Goal: Information Seeking & Learning: Learn about a topic

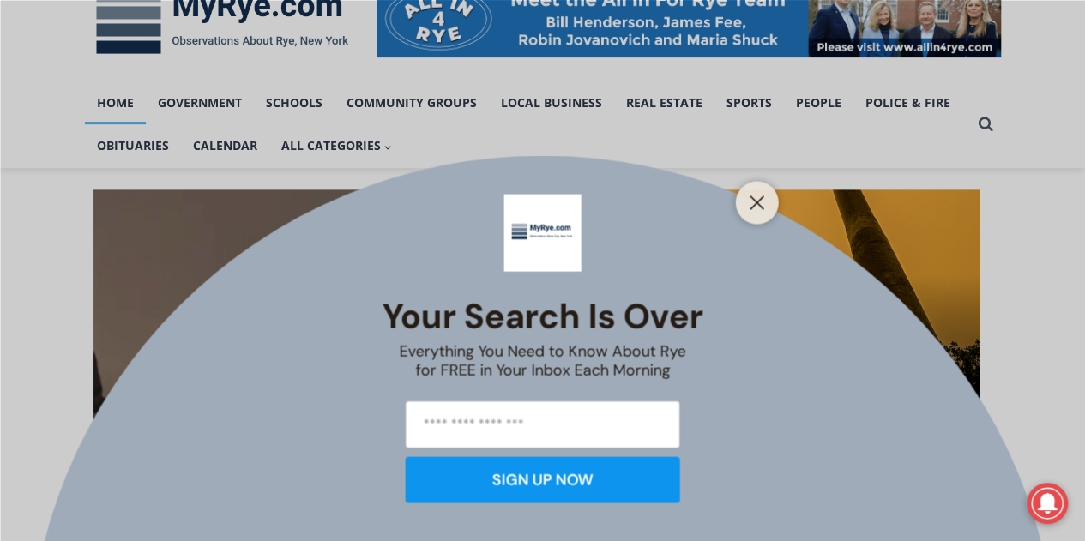
scroll to position [309, 0]
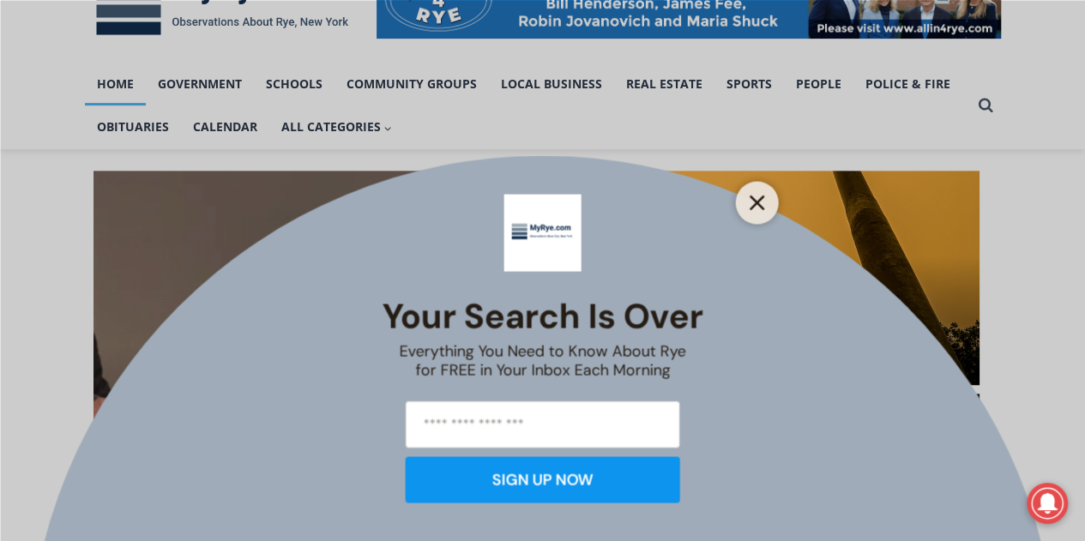
click at [760, 201] on icon "Close" at bounding box center [756, 202] width 15 height 15
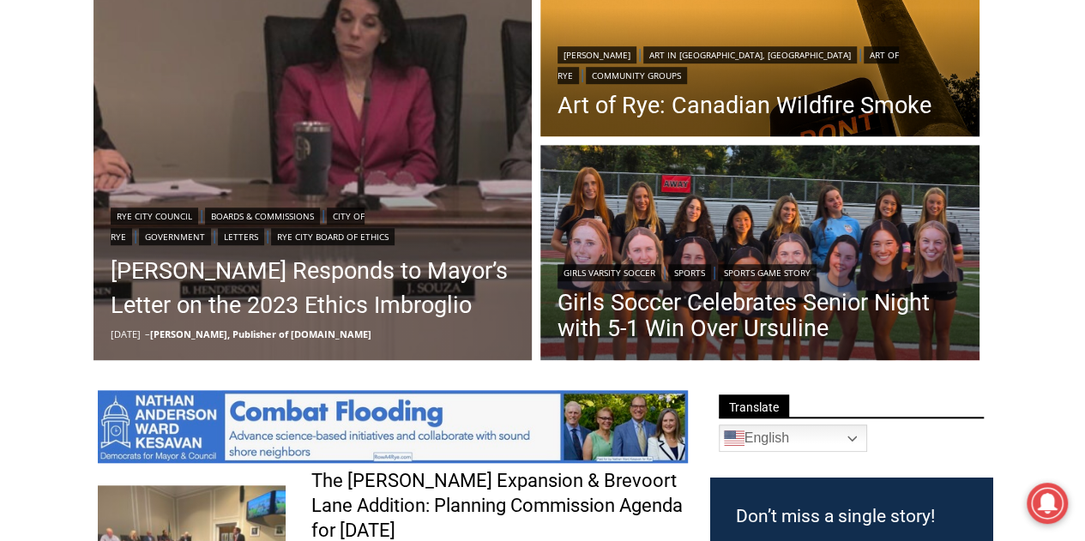
scroll to position [583, 0]
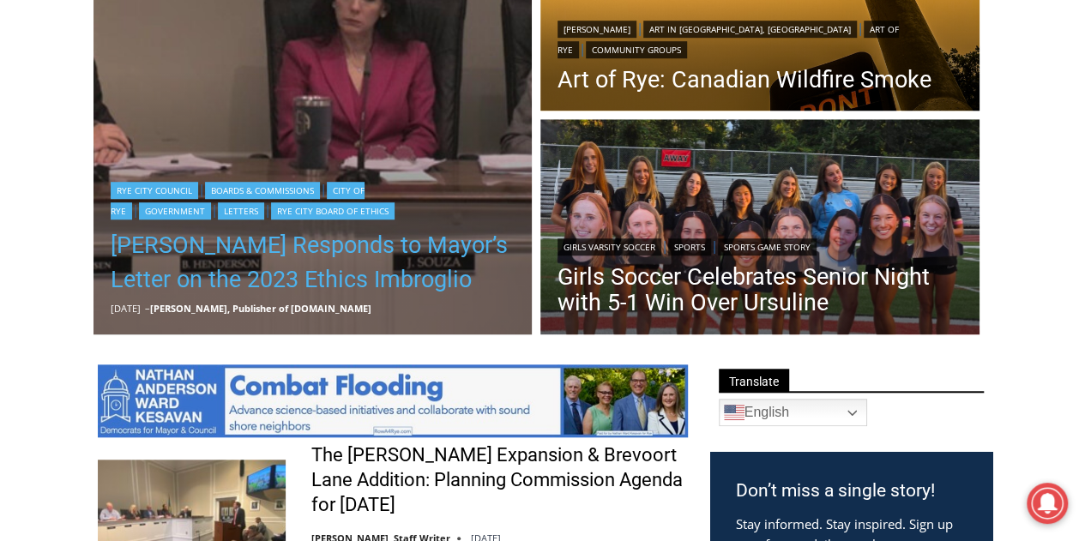
click at [330, 251] on link "[PERSON_NAME] Responds to Mayor’s Letter on the 2023 Ethics Imbroglio" at bounding box center [313, 262] width 405 height 69
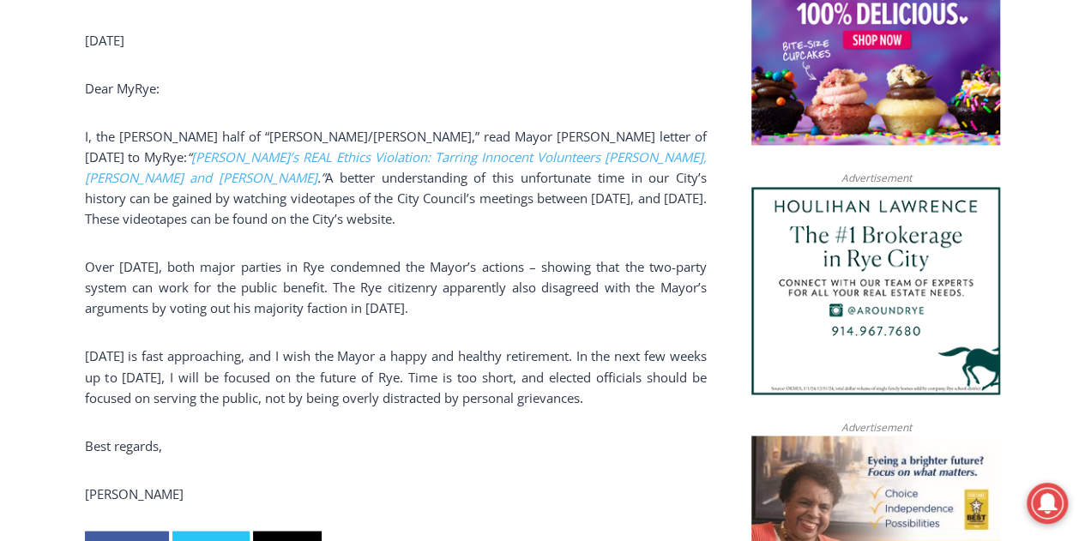
scroll to position [1214, 0]
